Goal: Find specific page/section: Find specific page/section

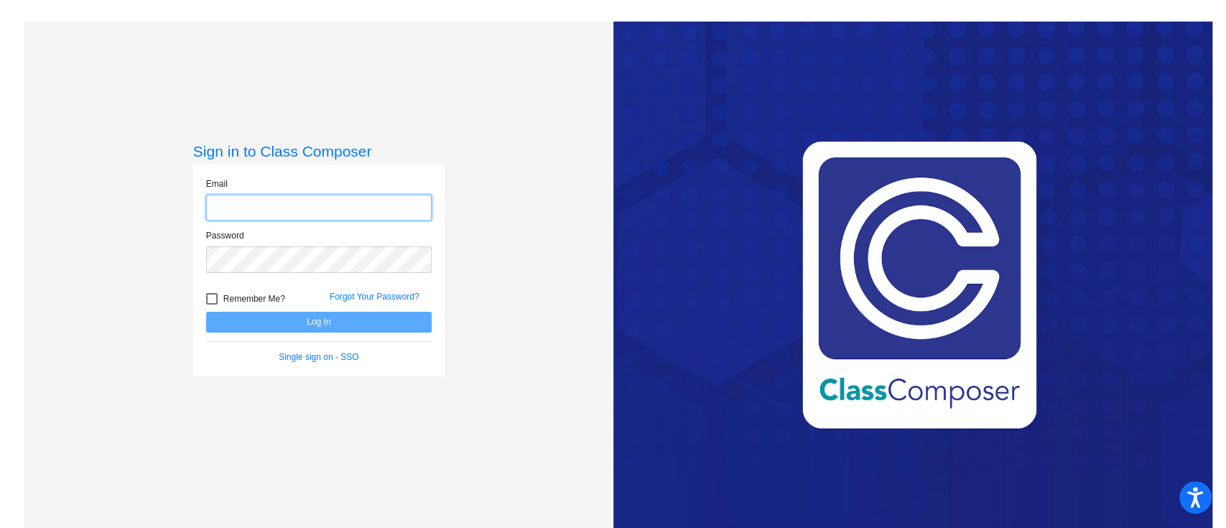
type input "[EMAIL_ADDRESS][DOMAIN_NAME]"
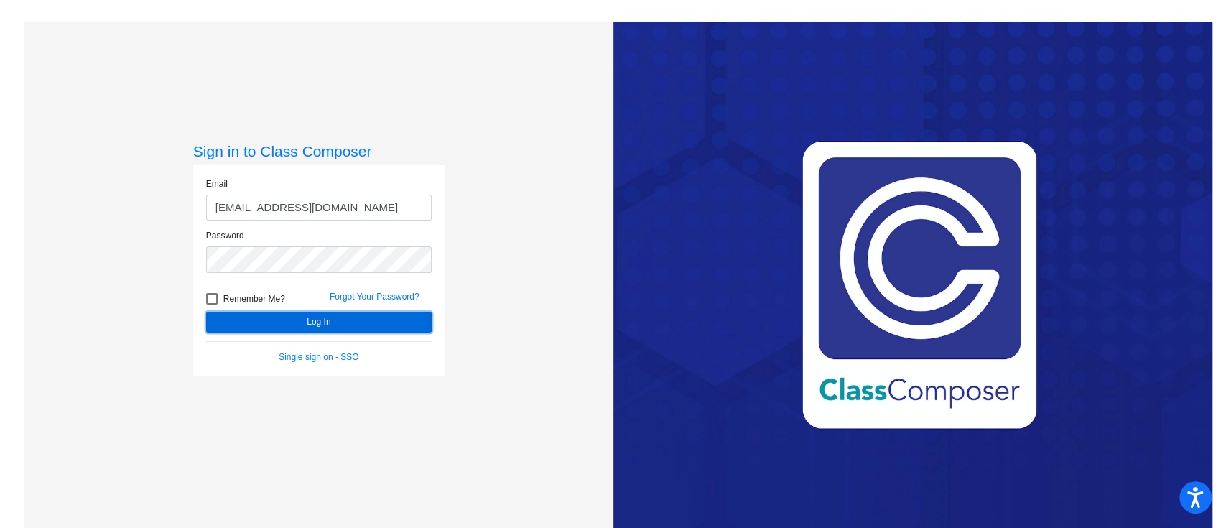
click at [261, 315] on button "Log In" at bounding box center [319, 322] width 226 height 21
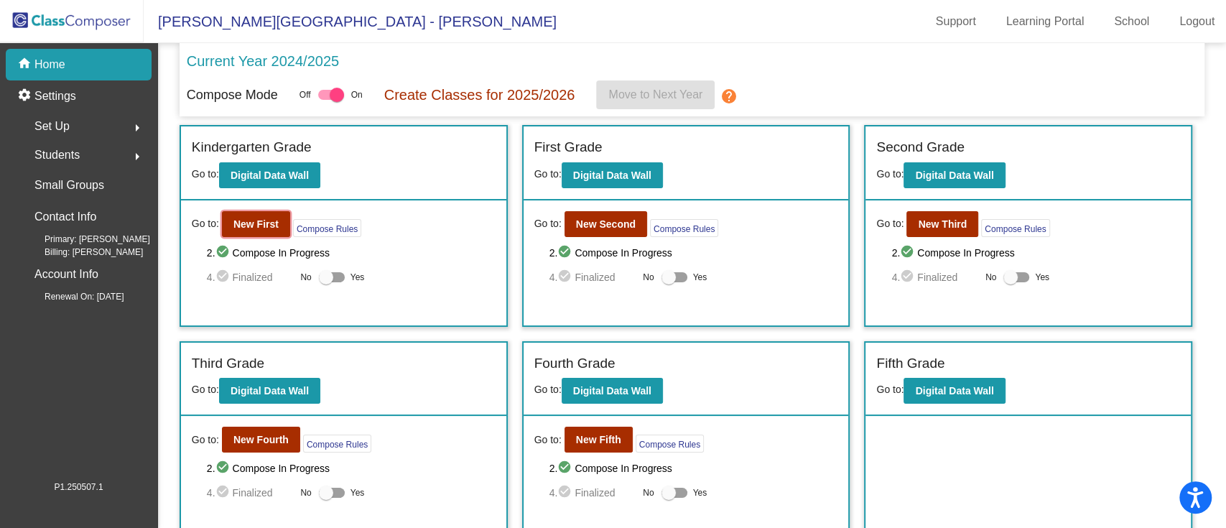
click at [241, 222] on b "New First" at bounding box center [255, 223] width 45 height 11
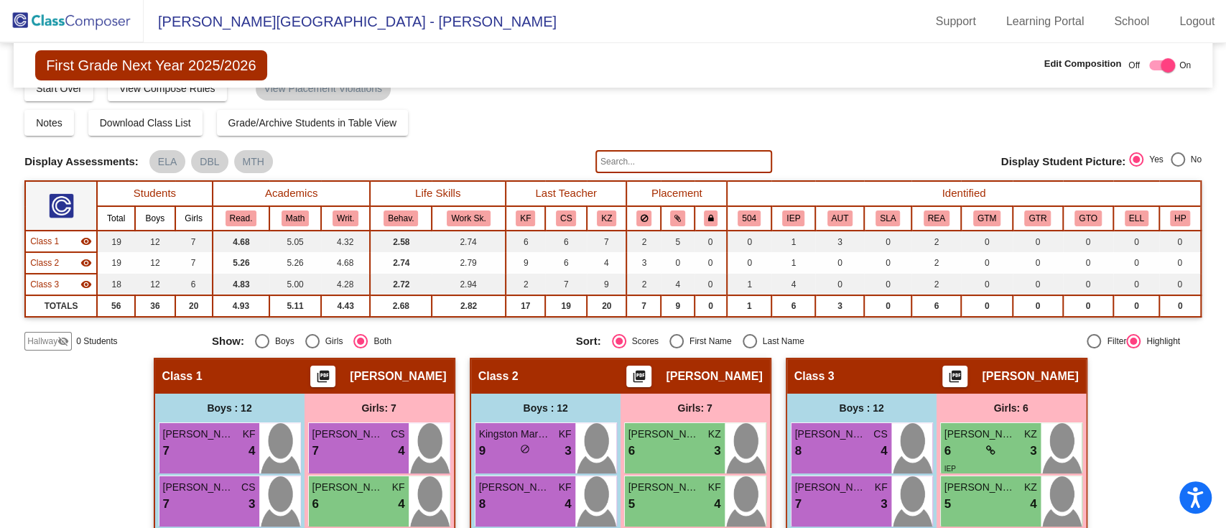
scroll to position [23, 0]
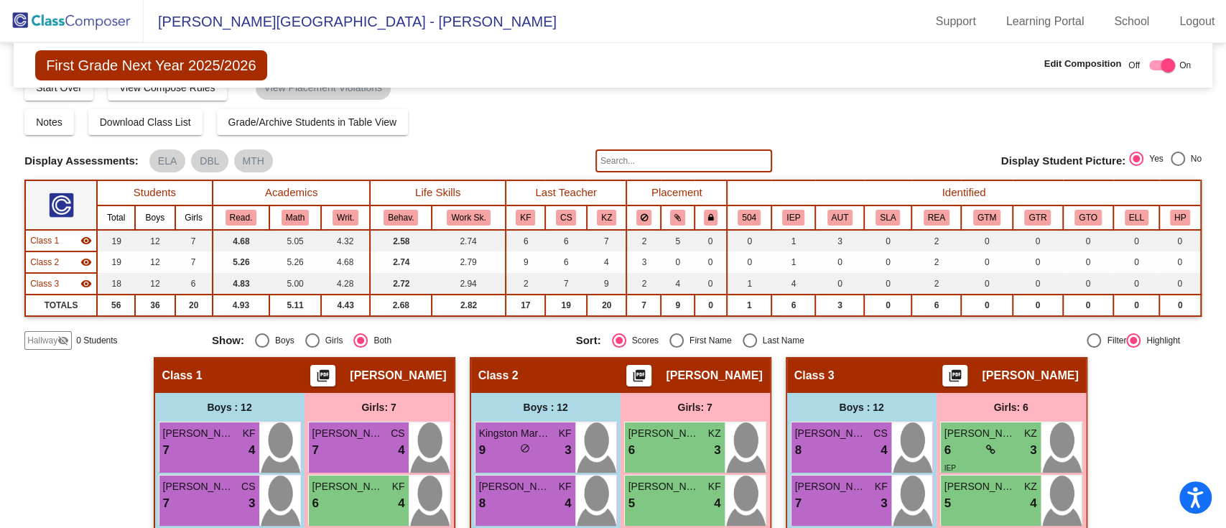
click at [619, 160] on input "text" at bounding box center [683, 160] width 177 height 23
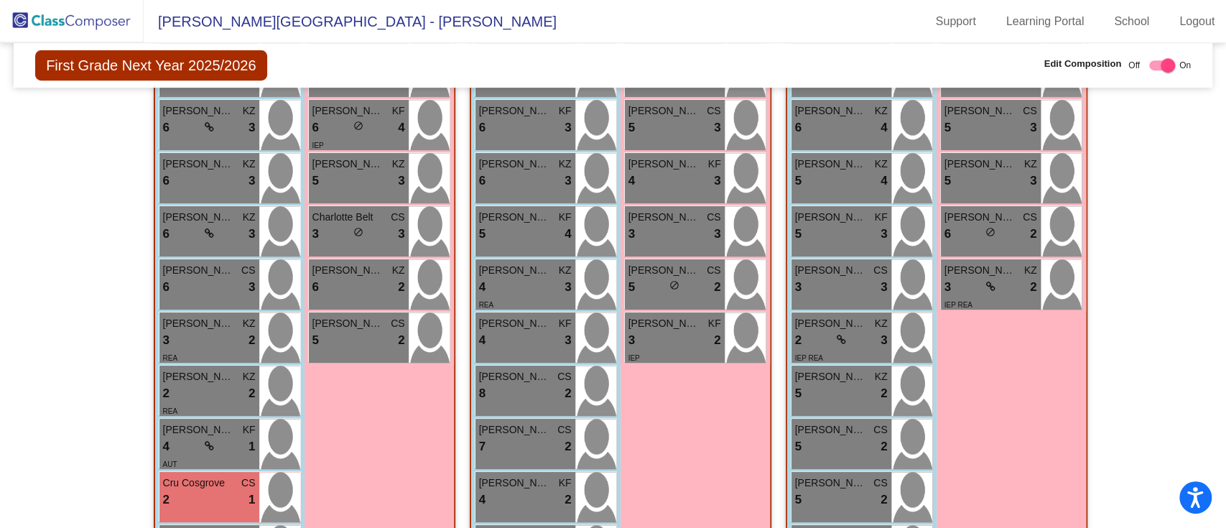
scroll to position [0, 0]
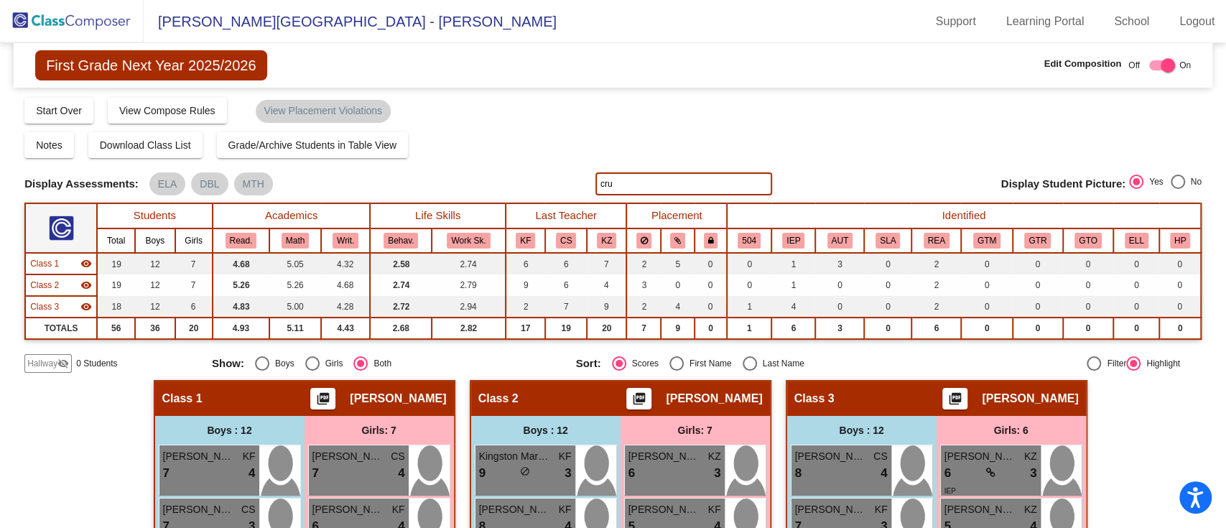
click at [633, 175] on input "cru" at bounding box center [683, 183] width 177 height 23
type input "c"
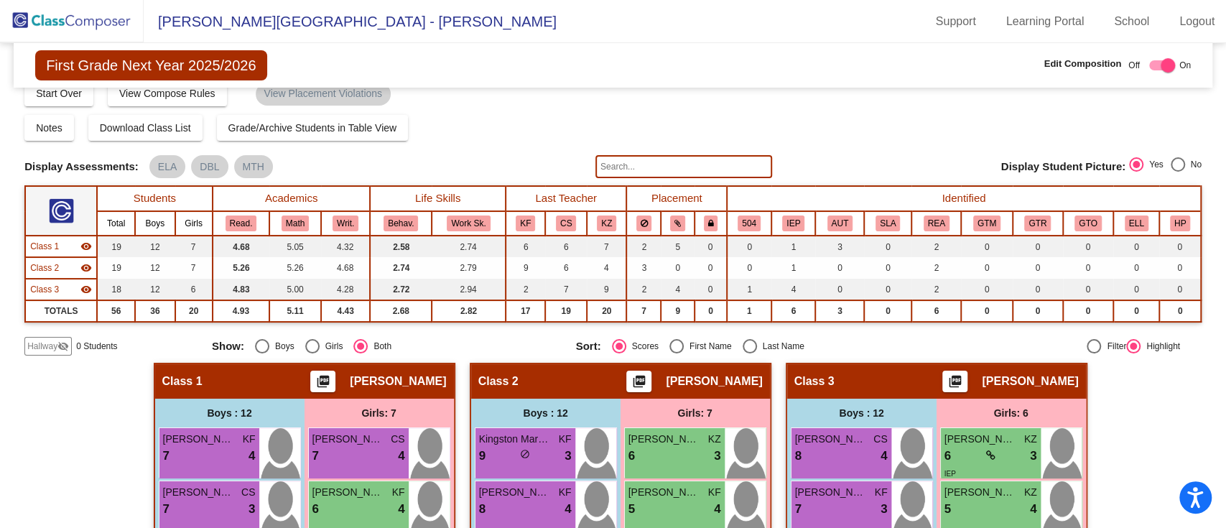
scroll to position [7, 0]
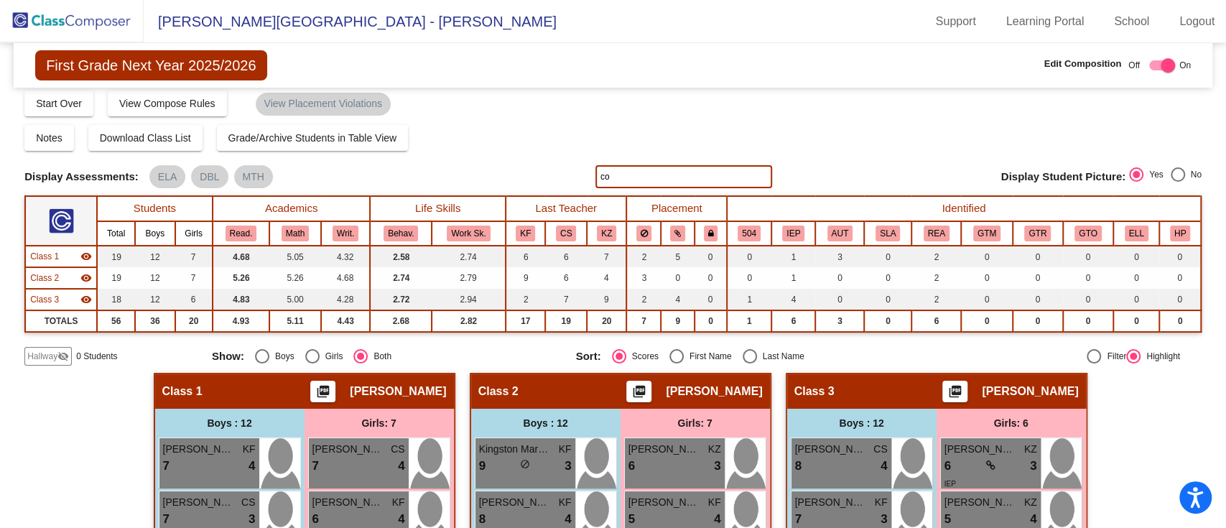
type input "c"
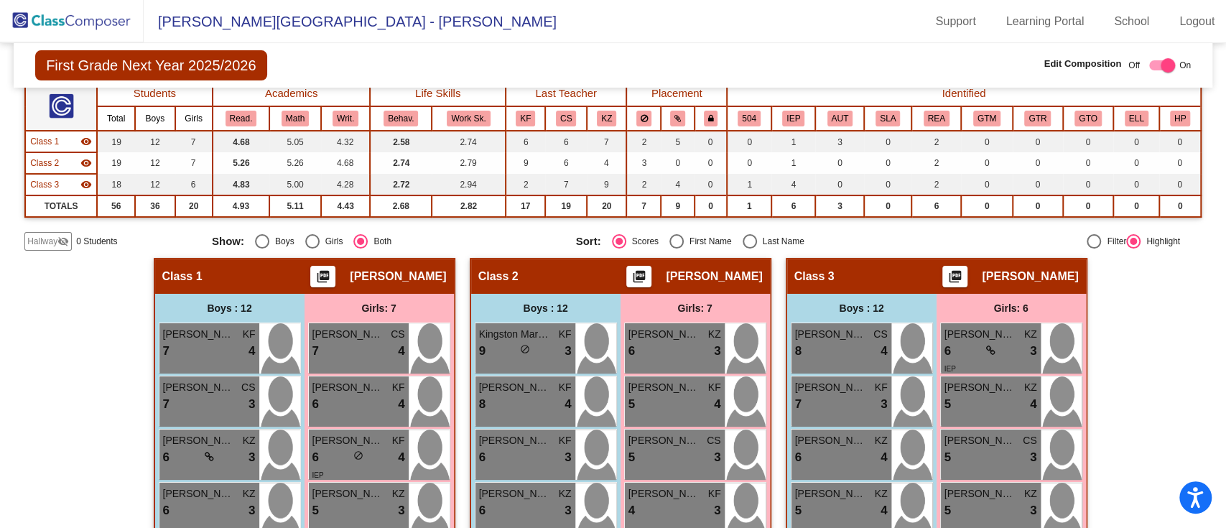
scroll to position [0, 0]
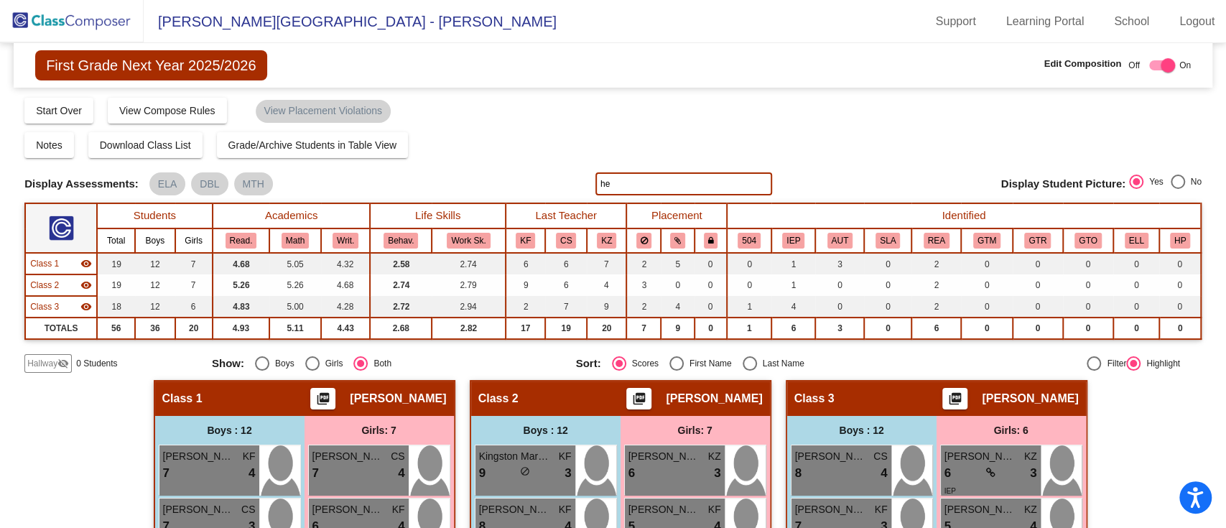
type input "h"
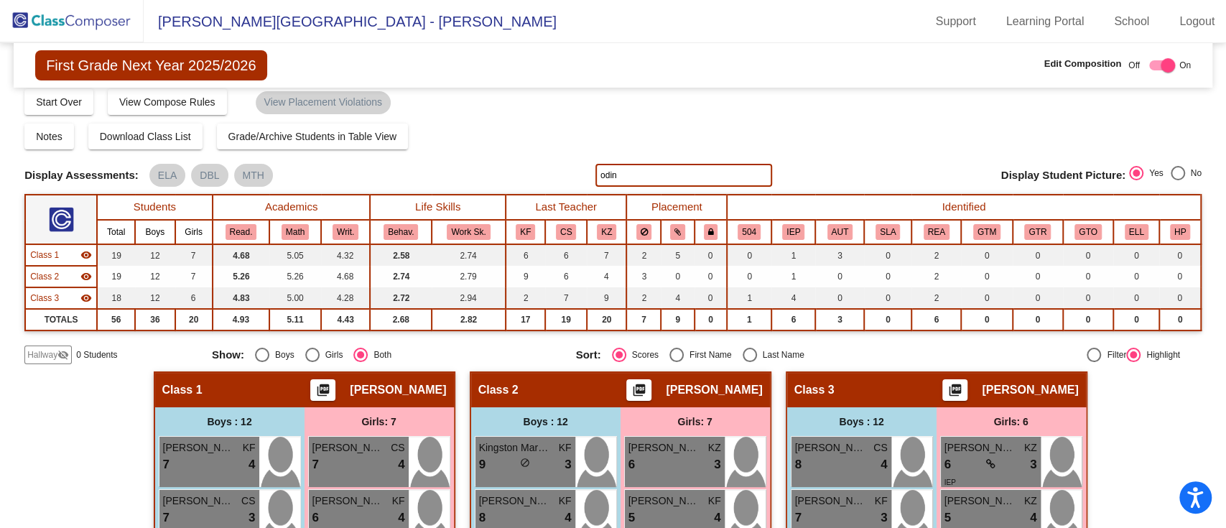
scroll to position [7, 0]
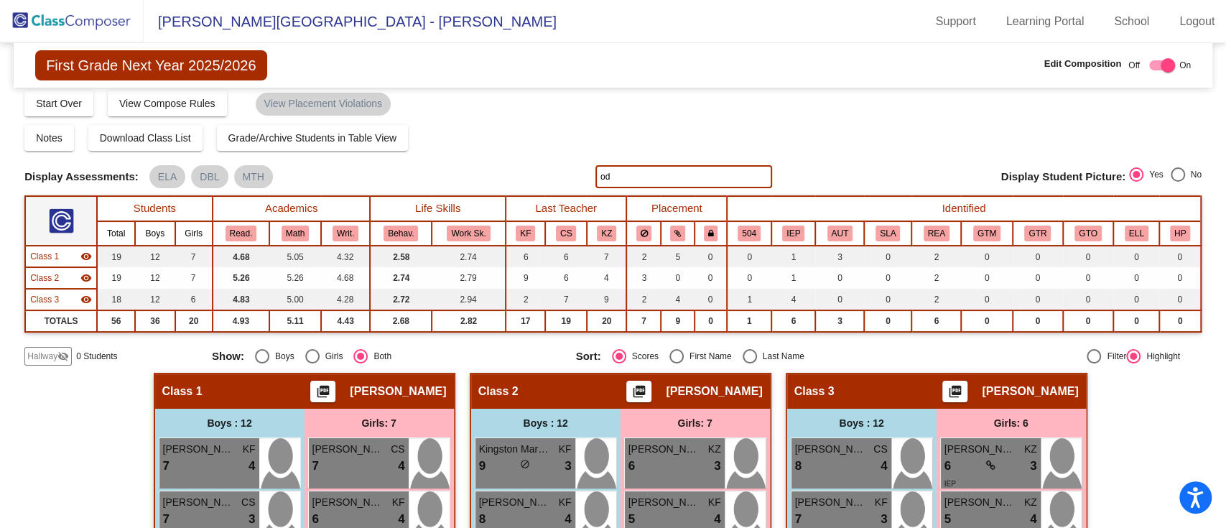
type input "o"
type input "madison"
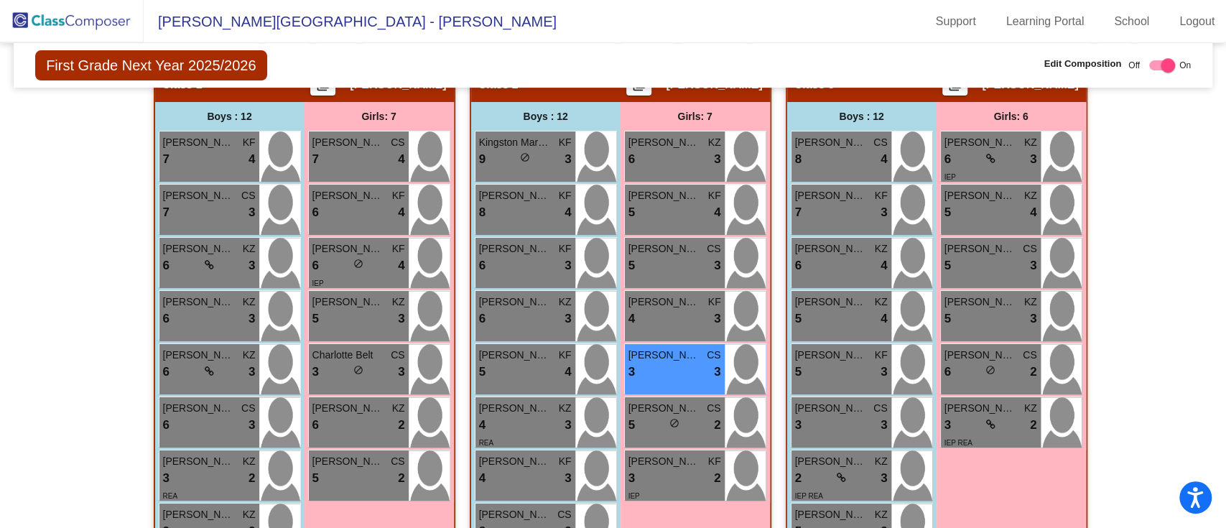
scroll to position [313, 0]
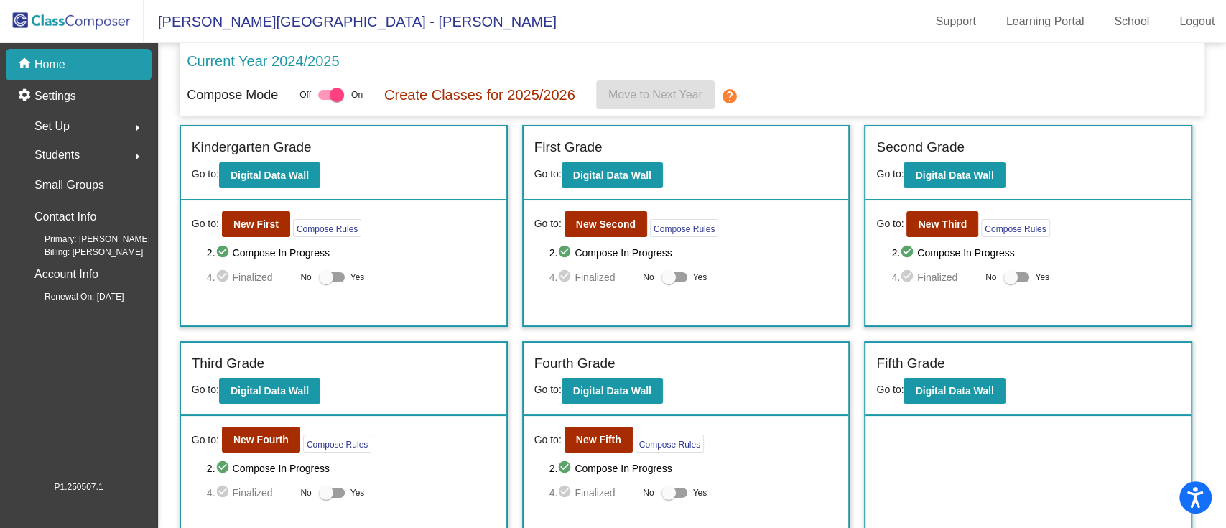
scroll to position [12, 0]
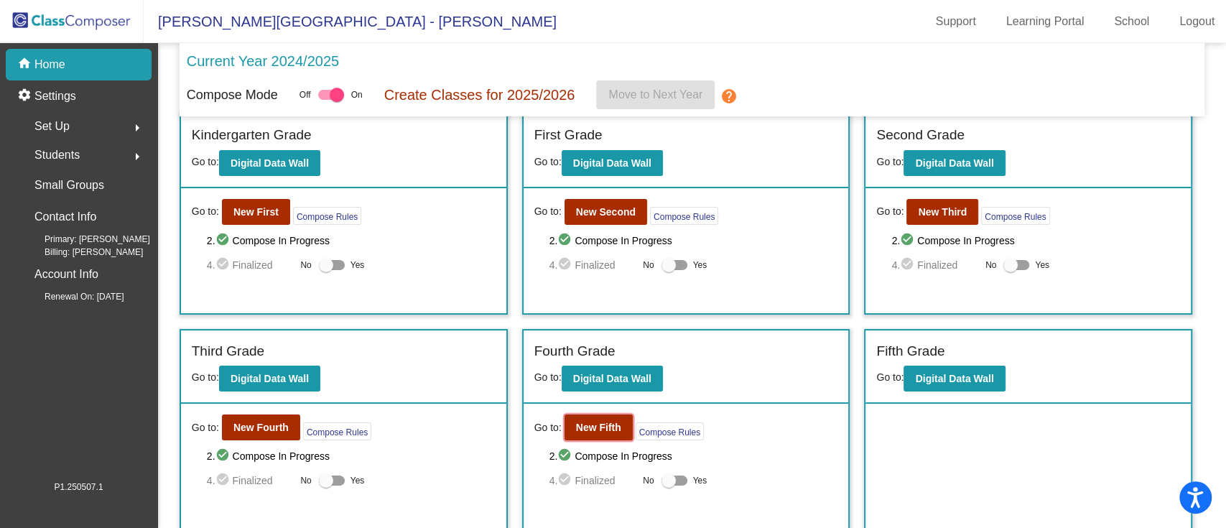
click at [599, 428] on b "New Fifth" at bounding box center [598, 427] width 45 height 11
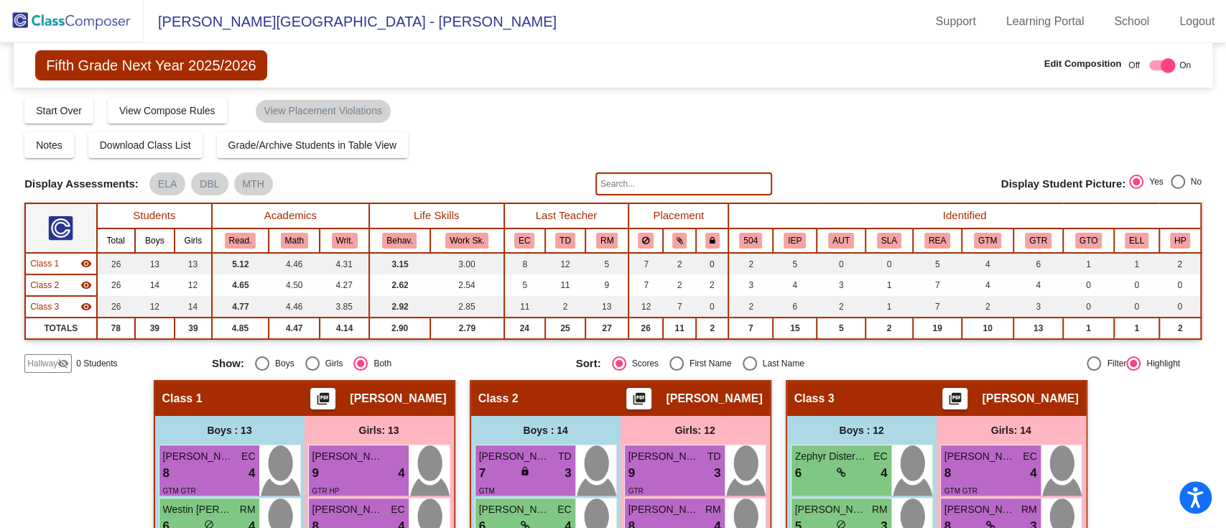
click at [641, 181] on input "text" at bounding box center [683, 183] width 177 height 23
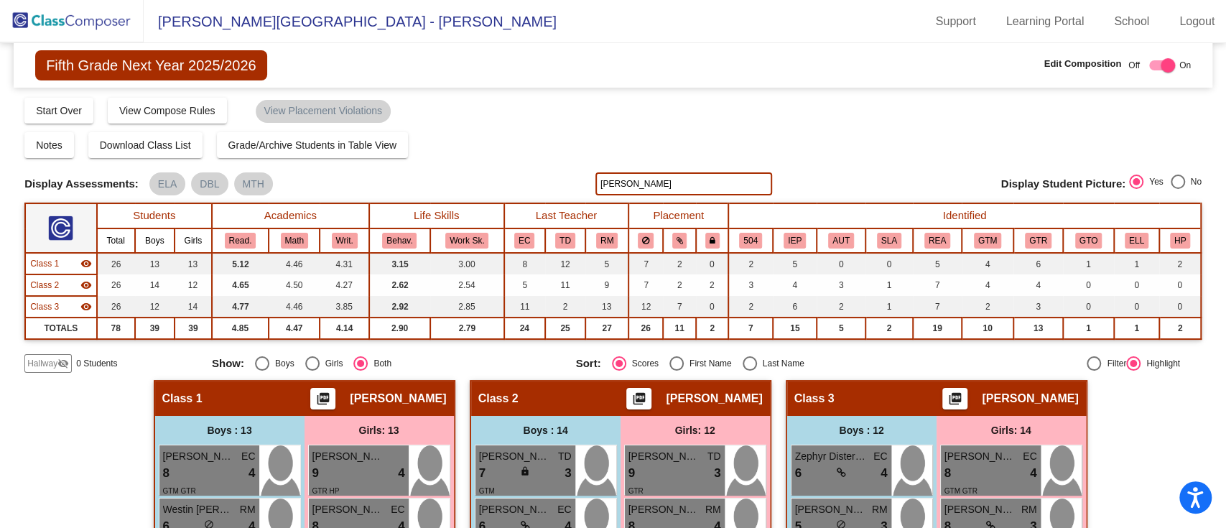
drag, startPoint x: 654, startPoint y: 185, endPoint x: 557, endPoint y: 174, distance: 96.8
click at [557, 174] on div "Display Scores for Years: [DATE] - [DATE] [DATE] - [DATE] Display Assessments: …" at bounding box center [612, 183] width 1177 height 23
drag, startPoint x: 656, startPoint y: 182, endPoint x: 470, endPoint y: 150, distance: 188.7
click at [470, 150] on div "Display Scores for Years: [DATE] - [DATE] [DATE] - [DATE] Grade/Archive Student…" at bounding box center [612, 234] width 1177 height 277
drag, startPoint x: 633, startPoint y: 184, endPoint x: 560, endPoint y: 180, distance: 73.4
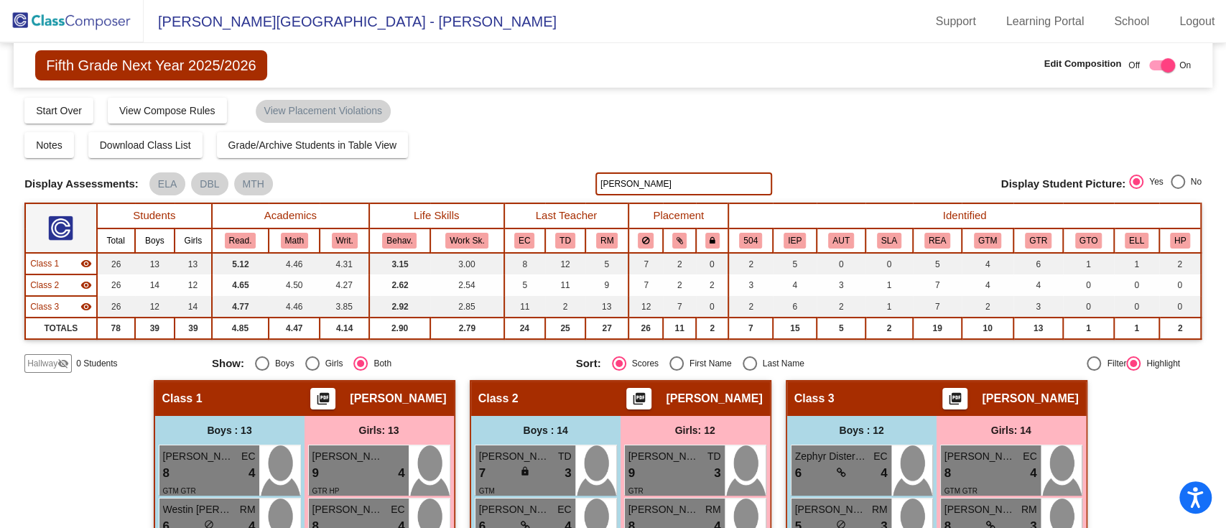
click at [560, 180] on div "Display Scores for Years: [DATE] - [DATE] [DATE] - [DATE] Display Assessments: …" at bounding box center [612, 183] width 1177 height 23
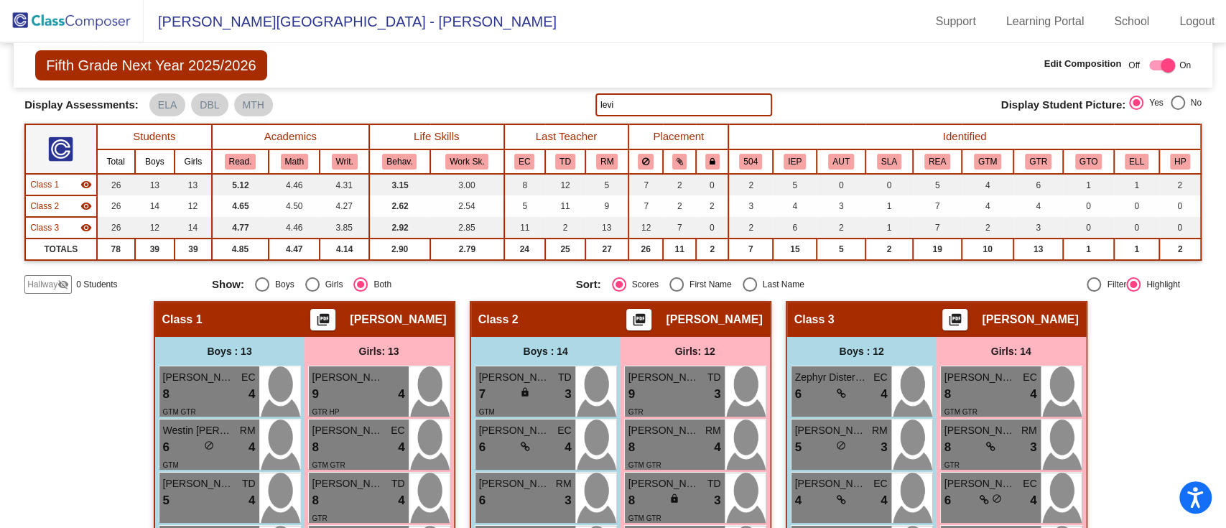
scroll to position [77, 0]
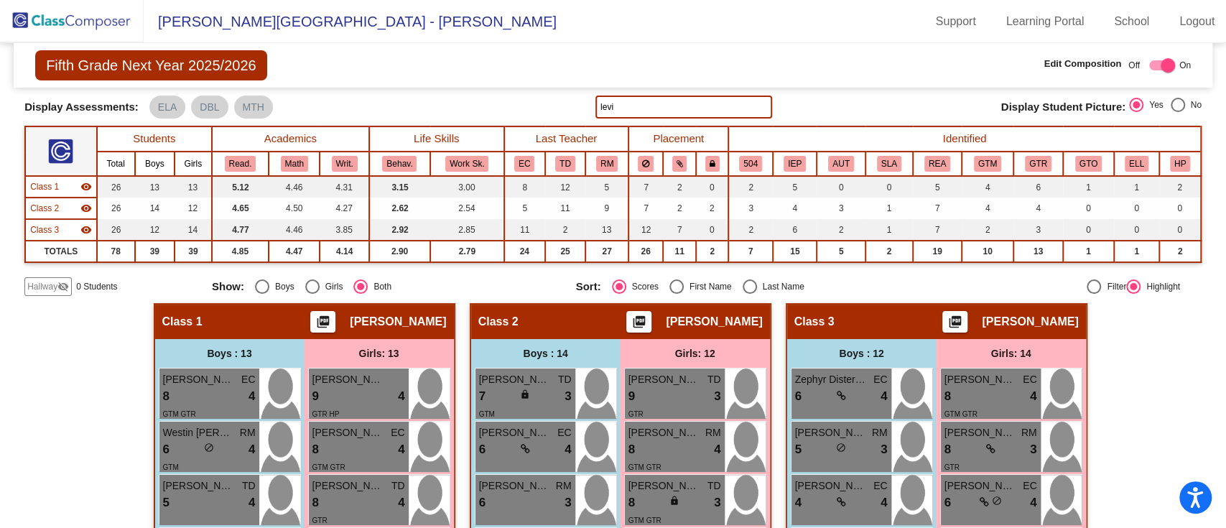
click at [626, 90] on div "Display Scores for Years: [DATE] - [DATE] [DATE] - [DATE] Grade/Archive Student…" at bounding box center [612, 157] width 1177 height 277
click at [626, 89] on div "Display Scores for Years: [DATE] - [DATE] [DATE] - [DATE] Grade/Archive Student…" at bounding box center [612, 157] width 1177 height 277
click at [621, 106] on input "levi" at bounding box center [683, 107] width 177 height 23
type input "l"
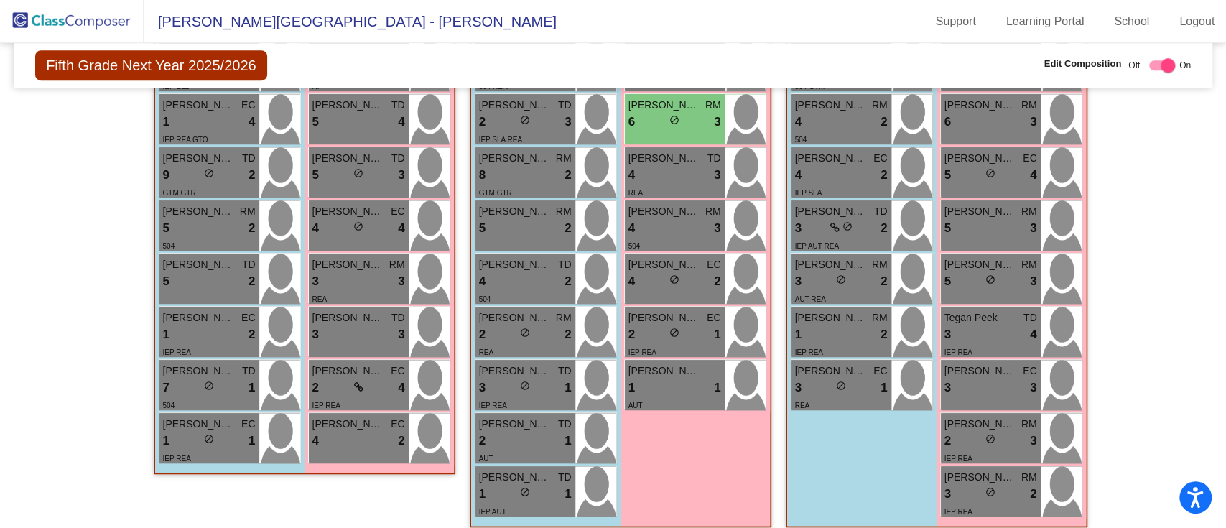
scroll to position [669, 0]
click at [659, 114] on div "6 lock do_not_disturb_alt 3" at bounding box center [674, 123] width 93 height 19
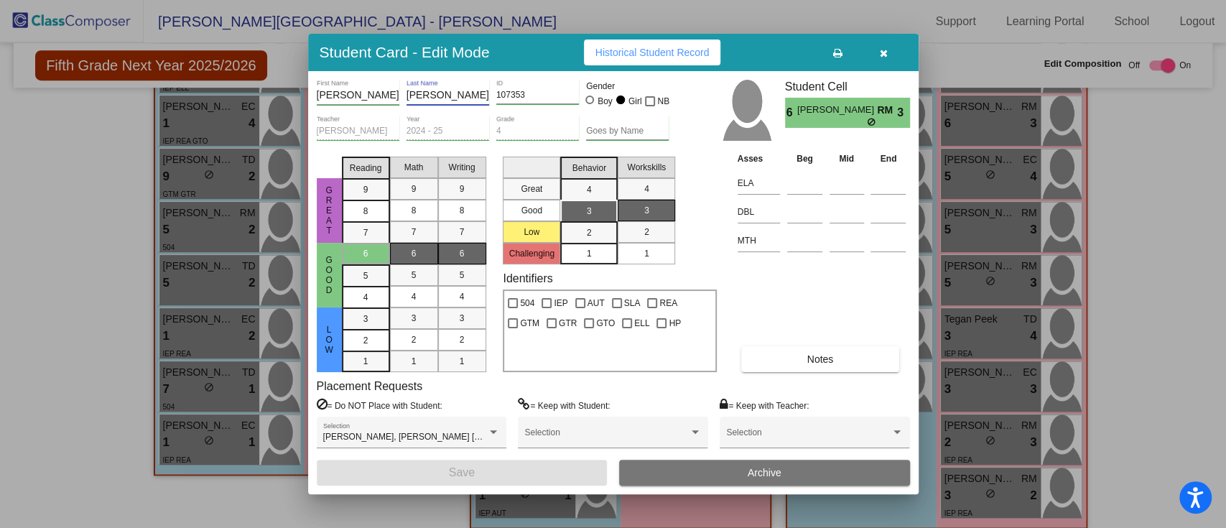
drag, startPoint x: 460, startPoint y: 96, endPoint x: 397, endPoint y: 99, distance: 62.6
click at [397, 99] on div "[PERSON_NAME] First Name [PERSON_NAME] Last Name 107353 ID Gender Boy Girl NB" at bounding box center [493, 98] width 353 height 36
click at [885, 55] on icon "button" at bounding box center [884, 53] width 8 height 10
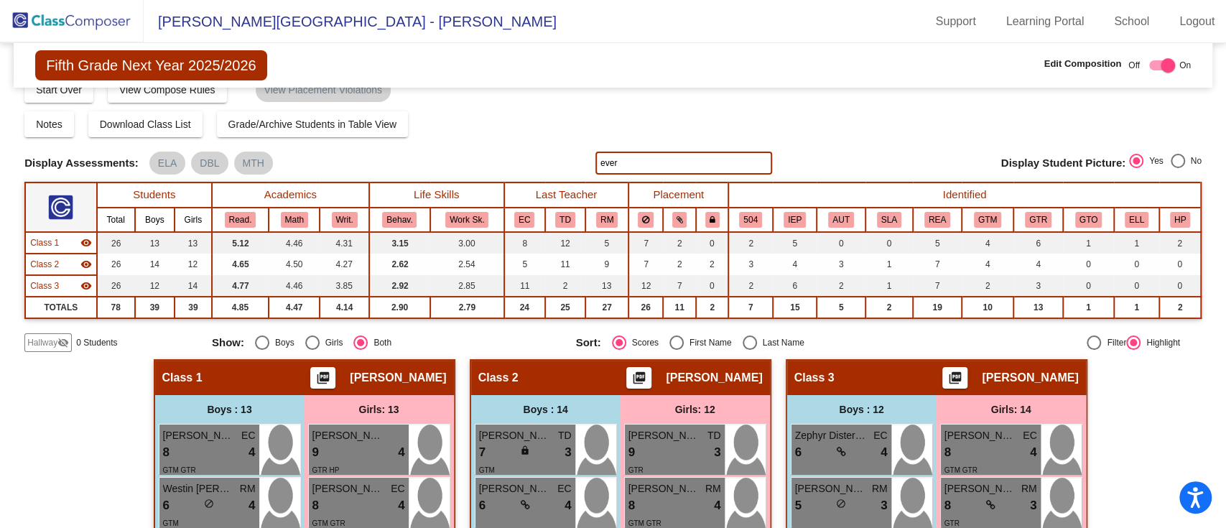
scroll to position [0, 0]
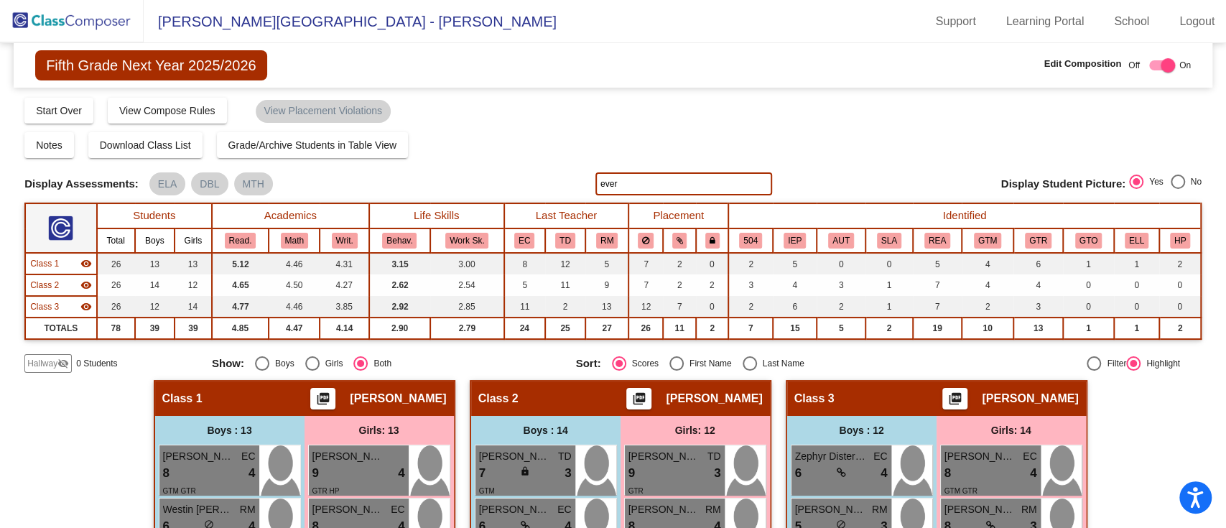
drag, startPoint x: 617, startPoint y: 180, endPoint x: 458, endPoint y: 178, distance: 159.5
click at [458, 178] on div "Display Scores for Years: [DATE] - [DATE] [DATE] - [DATE] Display Assessments: …" at bounding box center [612, 183] width 1177 height 23
drag, startPoint x: 649, startPoint y: 187, endPoint x: 535, endPoint y: 167, distance: 116.1
click at [535, 167] on div "Display Scores for Years: [DATE] - [DATE] [DATE] - [DATE] Grade/Archive Student…" at bounding box center [612, 234] width 1177 height 277
type input "gunner"
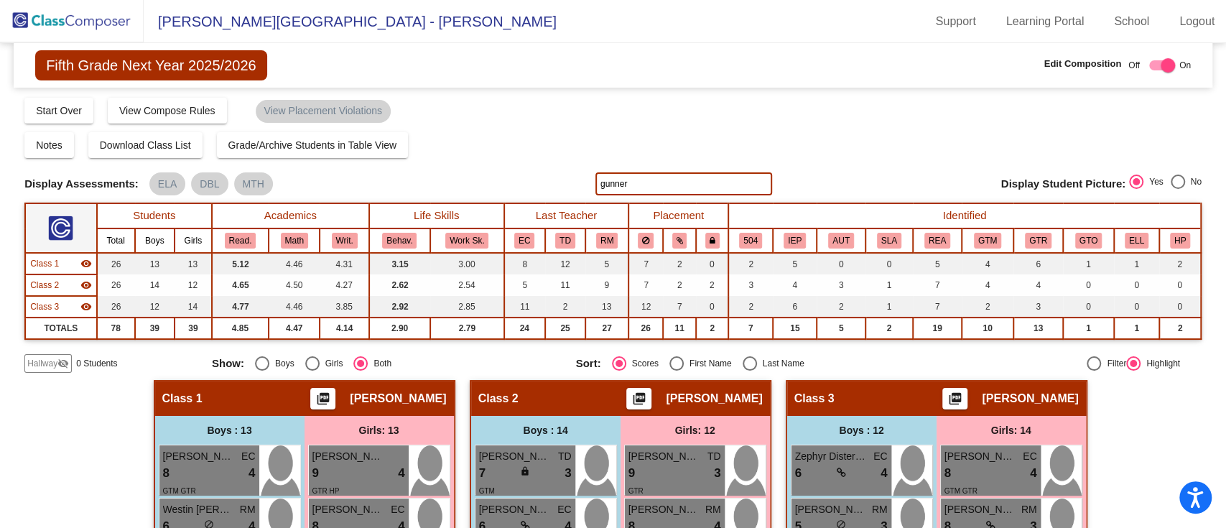
click at [44, 22] on img at bounding box center [72, 21] width 144 height 42
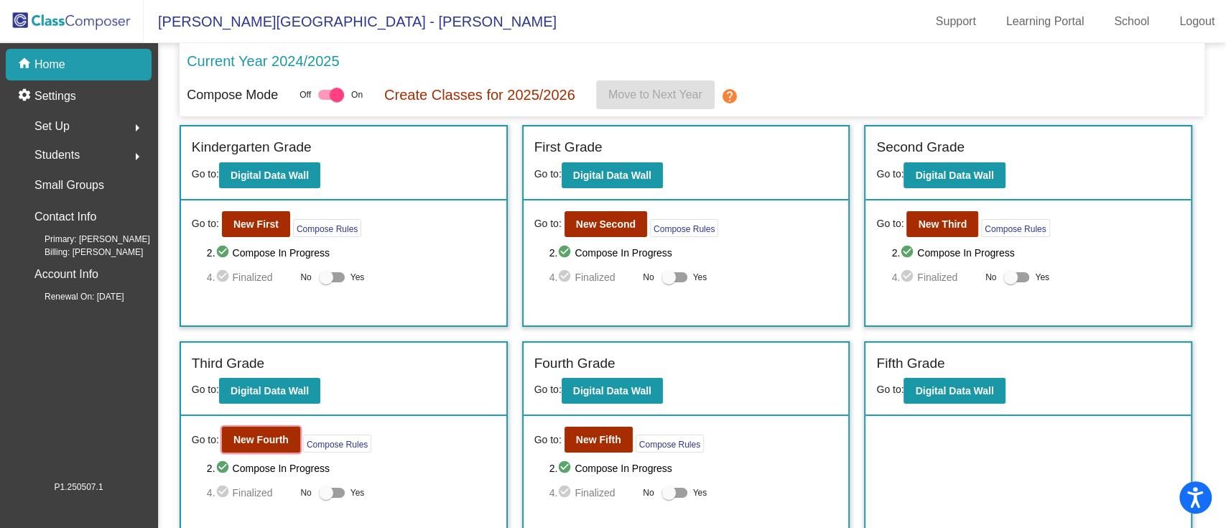
click at [251, 442] on b "New Fourth" at bounding box center [260, 439] width 55 height 11
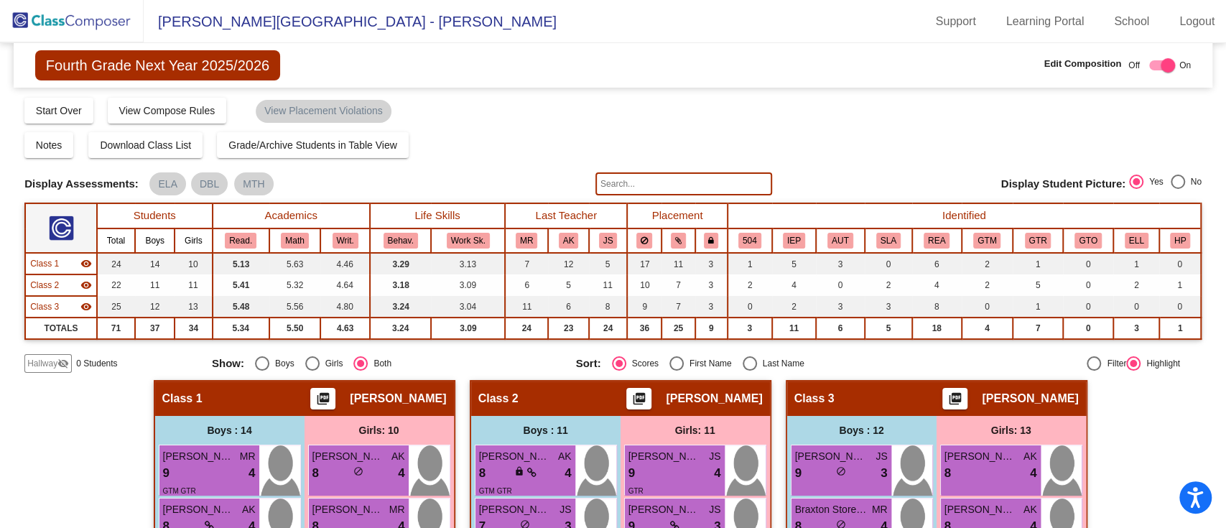
click at [647, 185] on input "text" at bounding box center [683, 183] width 177 height 23
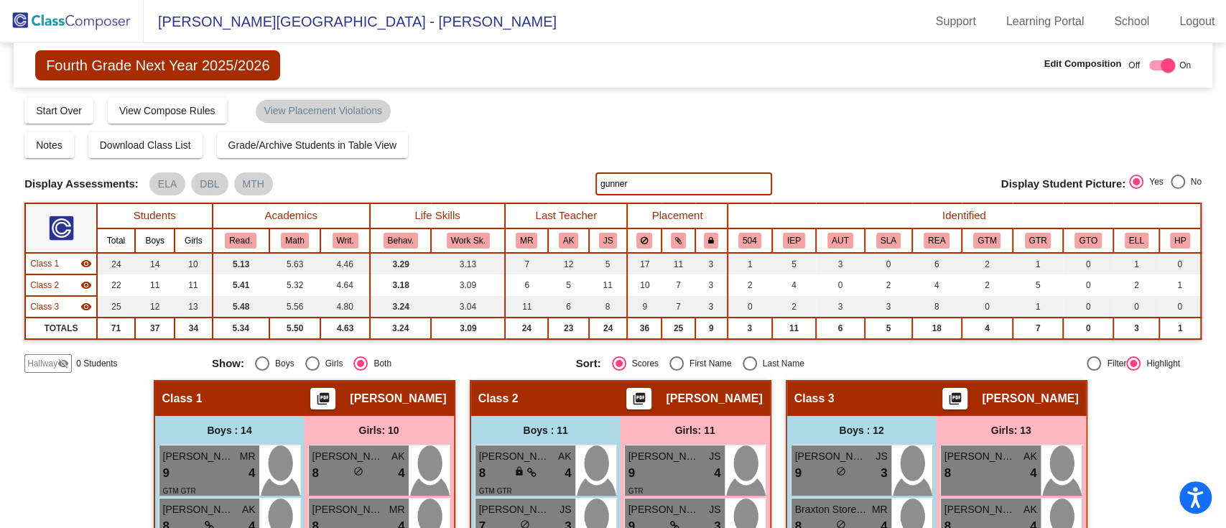
drag, startPoint x: 644, startPoint y: 184, endPoint x: 534, endPoint y: 182, distance: 109.9
click at [534, 182] on div "Display Scores for Years: [DATE] - [DATE] [DATE] - [DATE] Display Assessments: …" at bounding box center [612, 183] width 1177 height 23
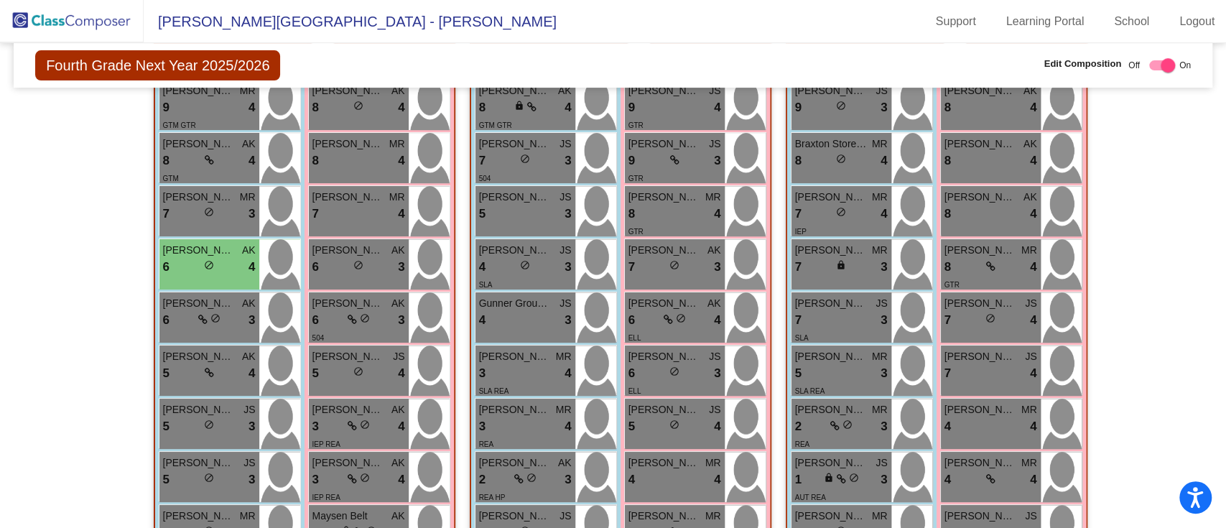
scroll to position [75, 0]
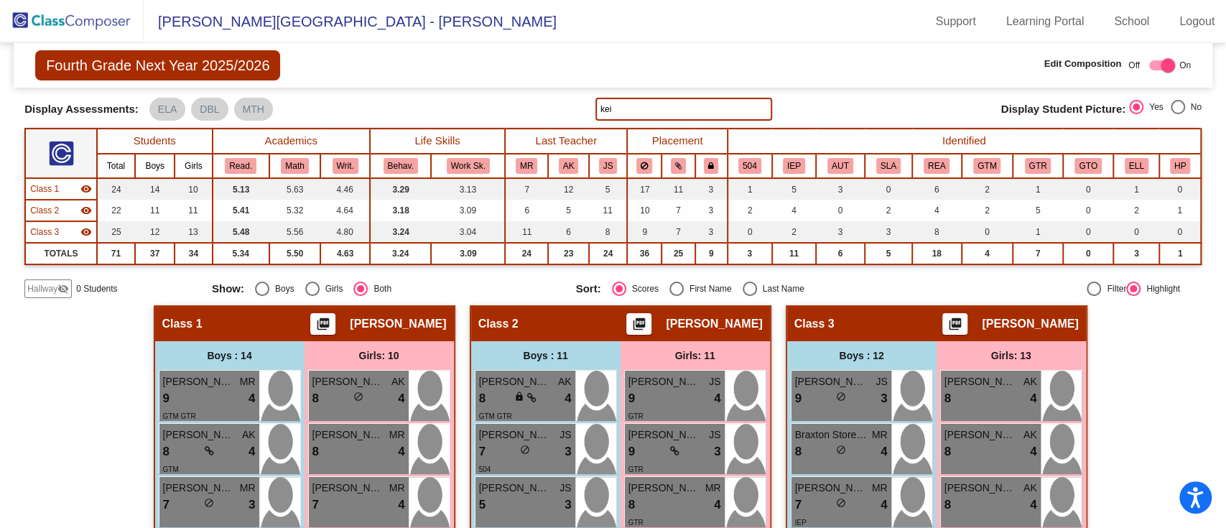
drag, startPoint x: 621, startPoint y: 103, endPoint x: 558, endPoint y: 103, distance: 63.2
click at [558, 103] on div "Display Scores for Years: [DATE] - [DATE] [DATE] - [DATE] Display Assessments: …" at bounding box center [612, 109] width 1177 height 23
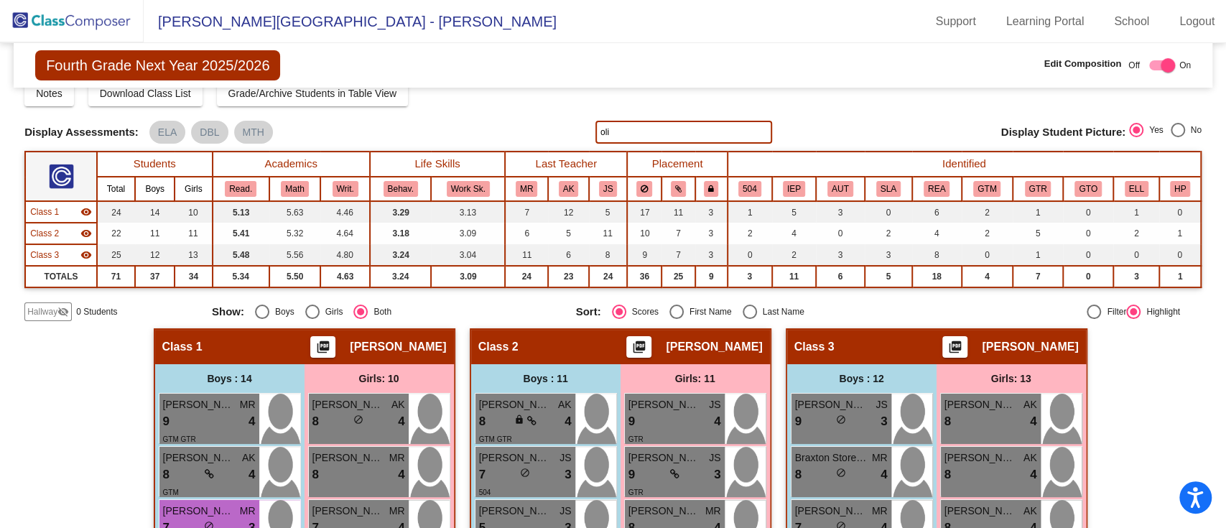
scroll to position [50, 0]
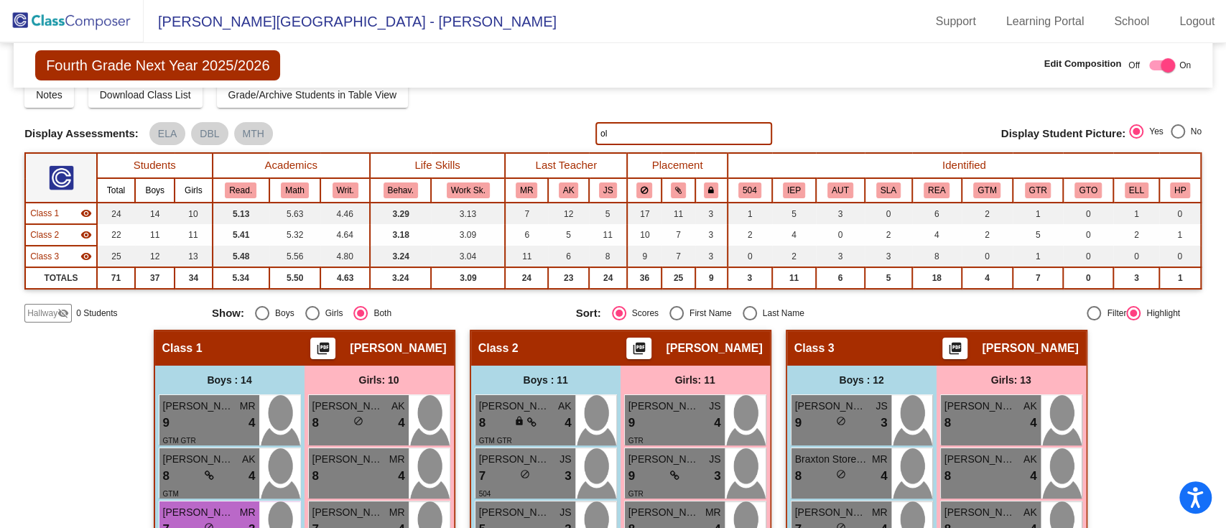
type input "o"
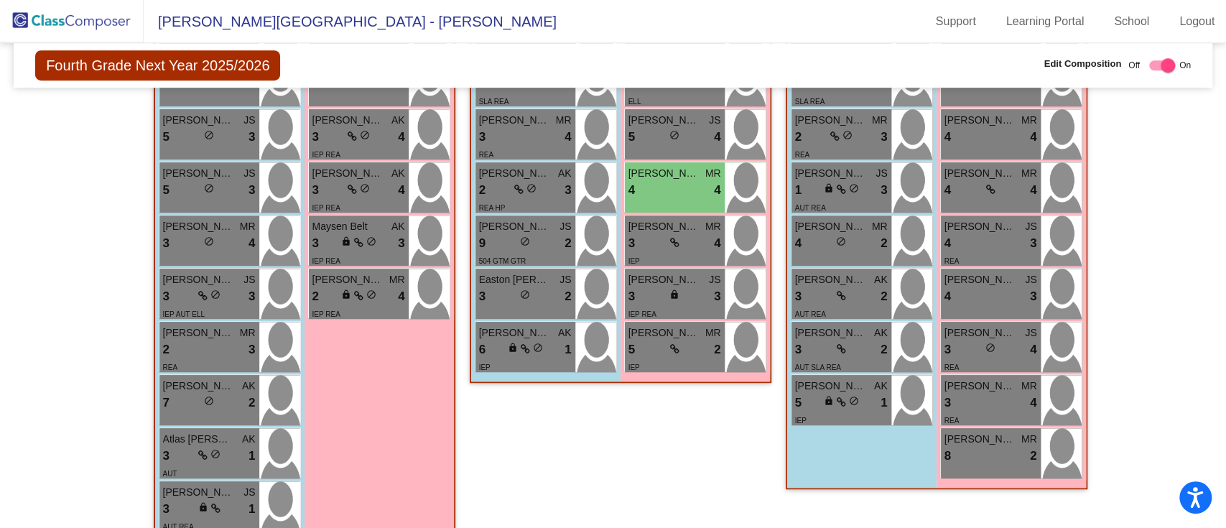
scroll to position [662, 0]
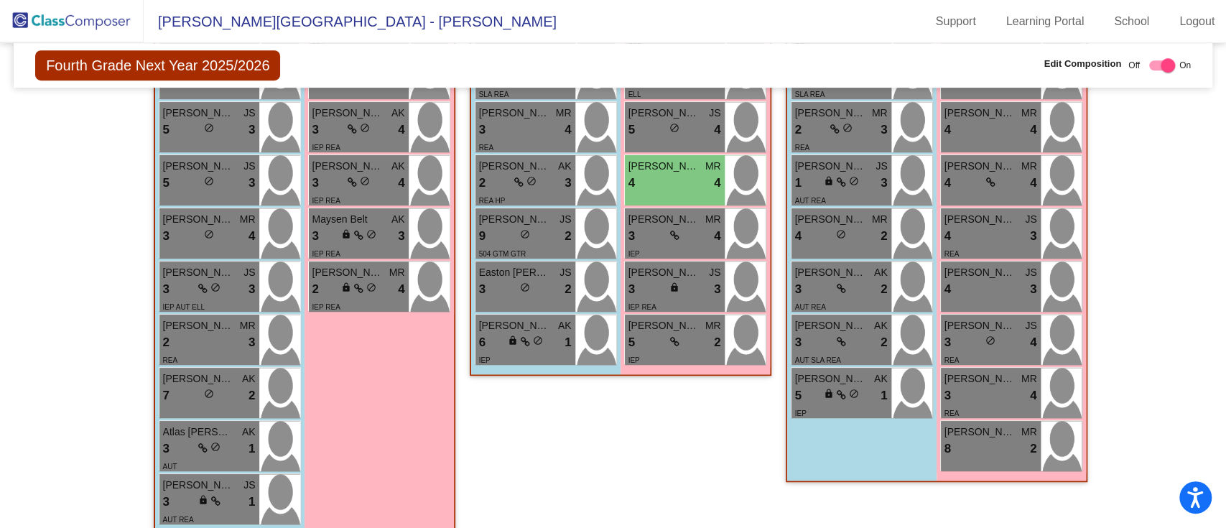
type input "arya"
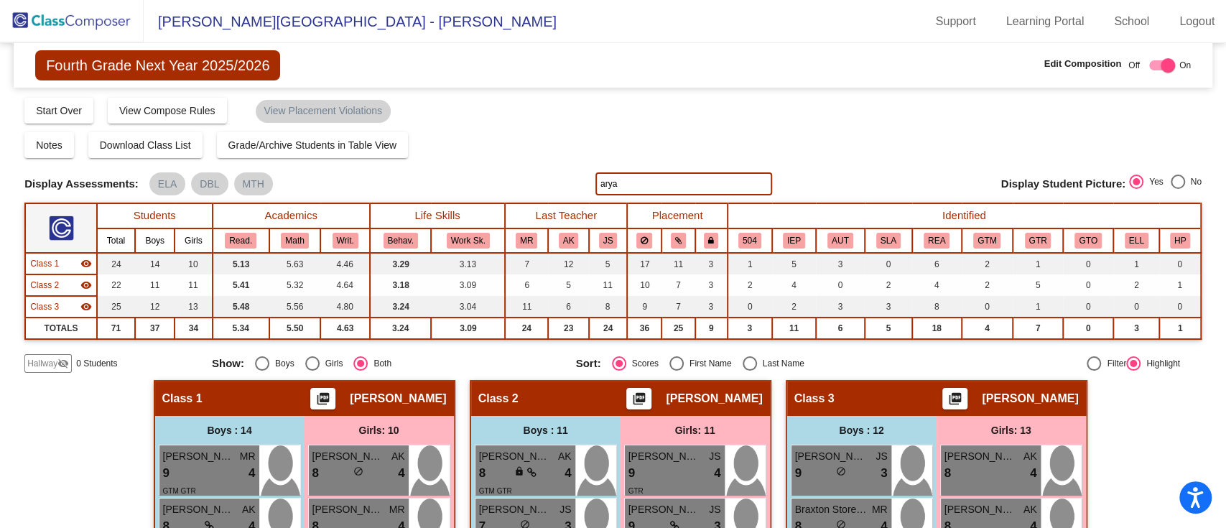
drag, startPoint x: 627, startPoint y: 177, endPoint x: 554, endPoint y: 170, distance: 72.8
click at [554, 170] on div "Display Scores for Years: [DATE] - [DATE] [DATE] - [DATE] Grade/Archive Student…" at bounding box center [612, 234] width 1177 height 277
drag, startPoint x: 630, startPoint y: 197, endPoint x: 562, endPoint y: 172, distance: 72.5
click at [562, 172] on div "Display Scores for Years: [DATE] - [DATE] [DATE] - [DATE] Grade/Archive Student…" at bounding box center [612, 234] width 1177 height 277
click at [617, 175] on input "grace" at bounding box center [683, 183] width 177 height 23
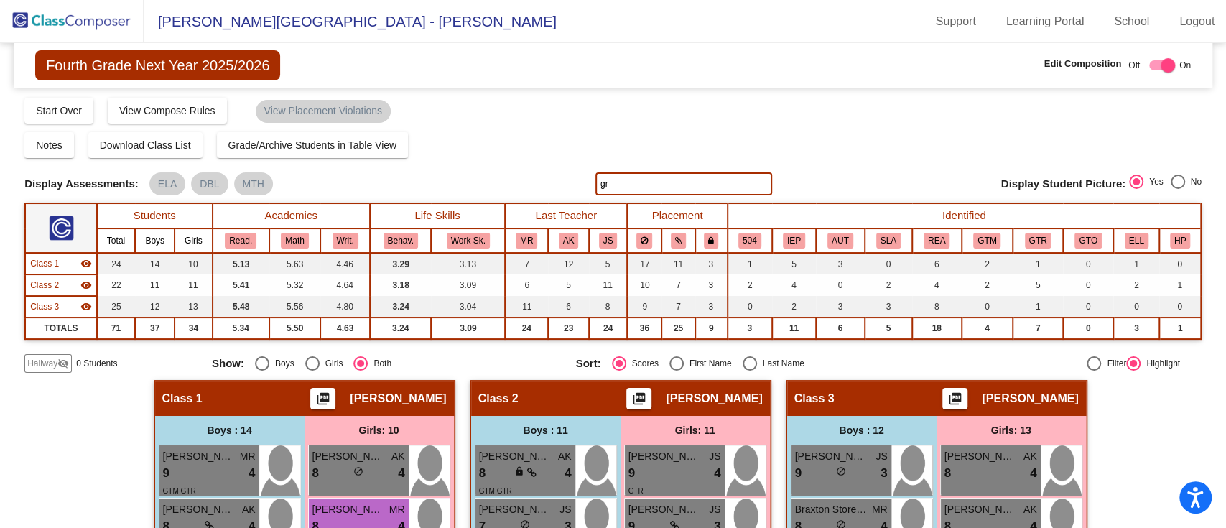
type input "g"
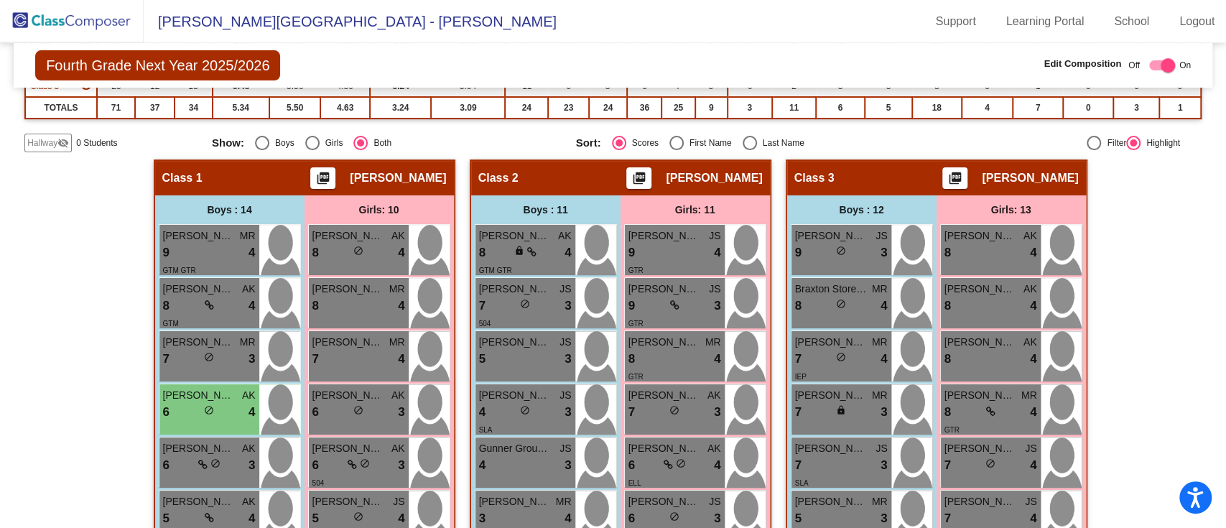
scroll to position [161, 0]
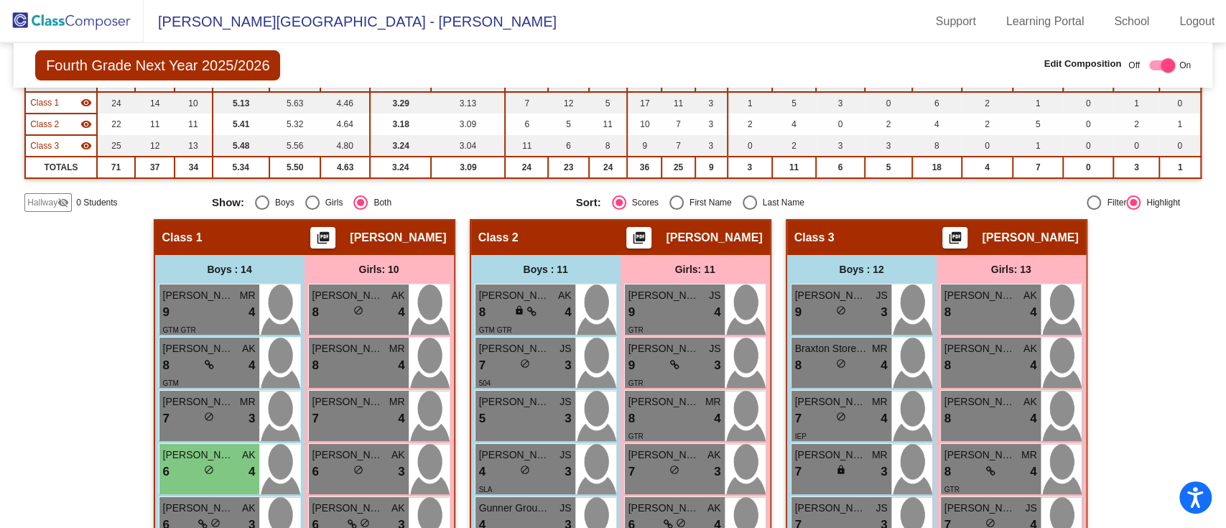
type input "[PERSON_NAME]"
